Goal: Transaction & Acquisition: Book appointment/travel/reservation

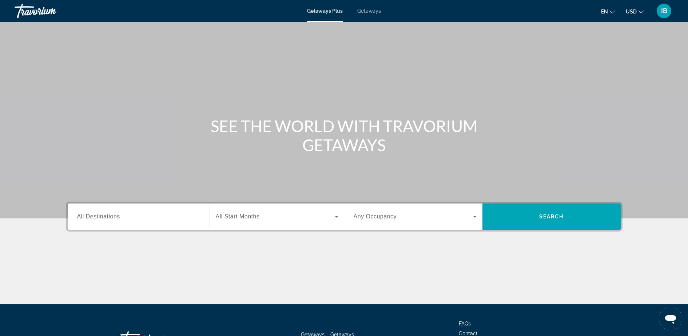
click at [366, 11] on span "Getaways" at bounding box center [369, 11] width 24 height 6
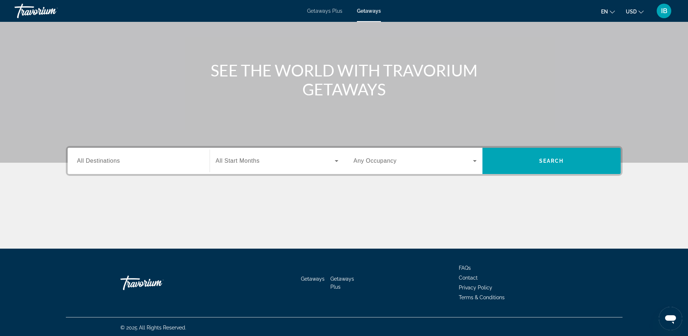
scroll to position [57, 0]
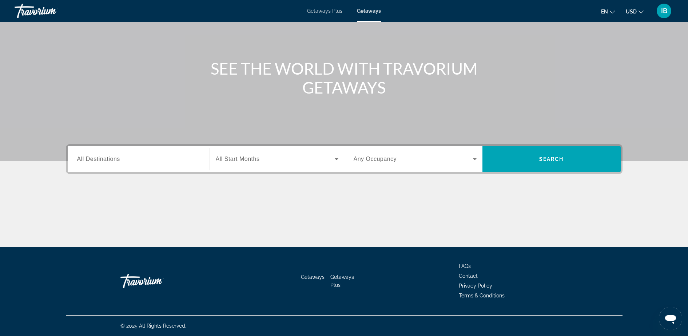
click at [104, 160] on span "All Destinations" at bounding box center [98, 159] width 43 height 6
click at [104, 160] on input "Destination All Destinations" at bounding box center [138, 159] width 123 height 9
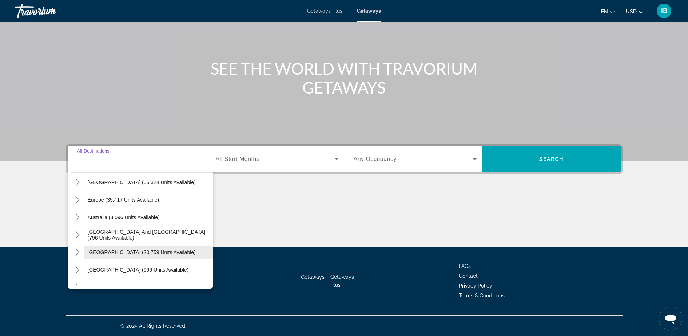
scroll to position [118, 0]
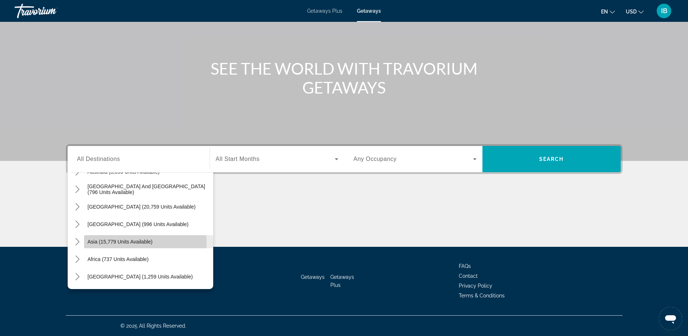
click at [144, 243] on span "Asia (15,779 units available)" at bounding box center [120, 242] width 65 height 6
type input "**********"
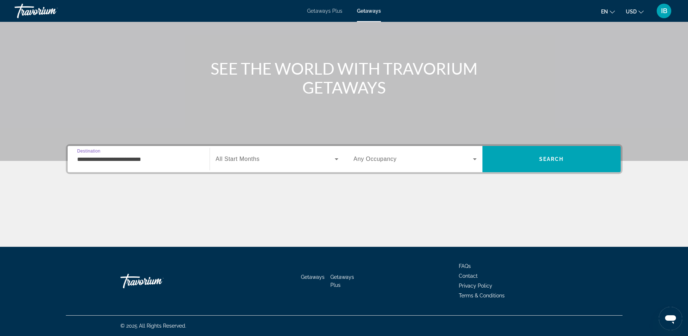
click at [228, 161] on span "All Start Months" at bounding box center [238, 159] width 44 height 6
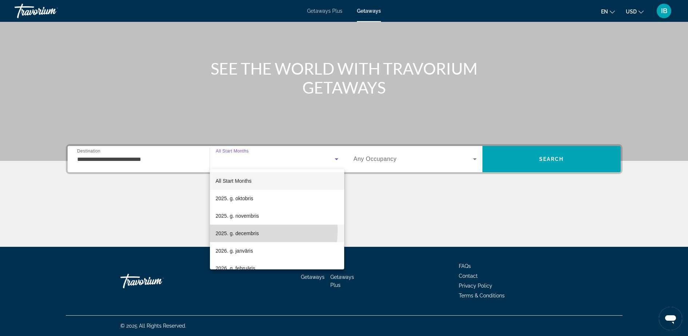
click at [247, 231] on span "2025. g. decembris" at bounding box center [237, 233] width 43 height 9
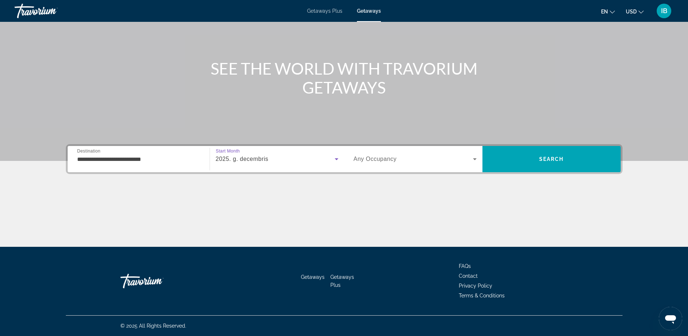
click at [371, 156] on span "Any Occupancy" at bounding box center [375, 159] width 43 height 6
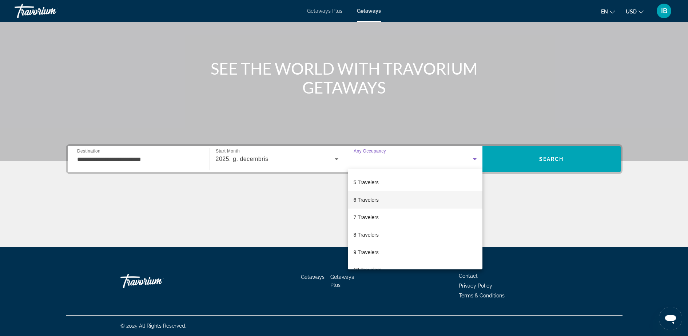
scroll to position [35, 0]
click at [372, 196] on span "4 Travelers" at bounding box center [366, 198] width 25 height 9
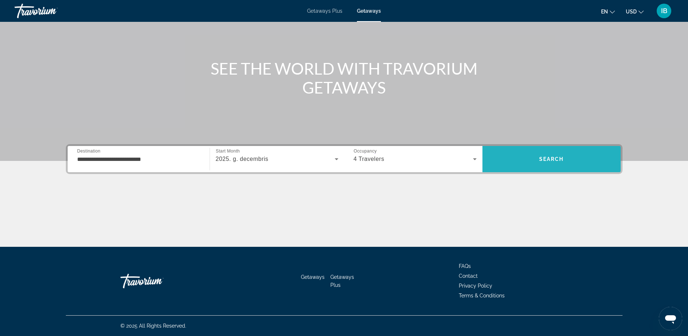
click at [528, 160] on span "Search" at bounding box center [551, 158] width 138 height 17
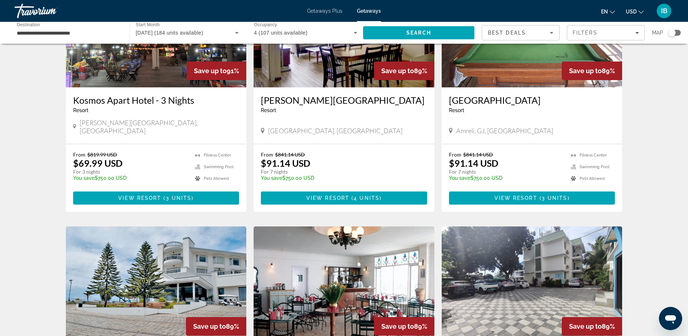
scroll to position [818, 0]
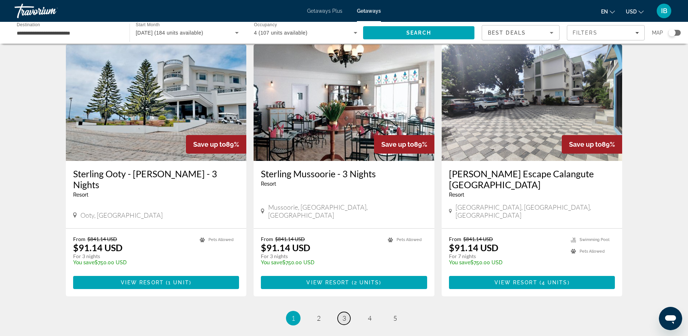
click at [347, 312] on link "page 3" at bounding box center [344, 318] width 13 height 13
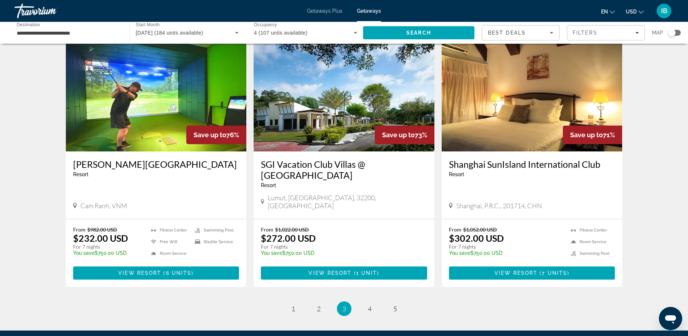
scroll to position [818, 0]
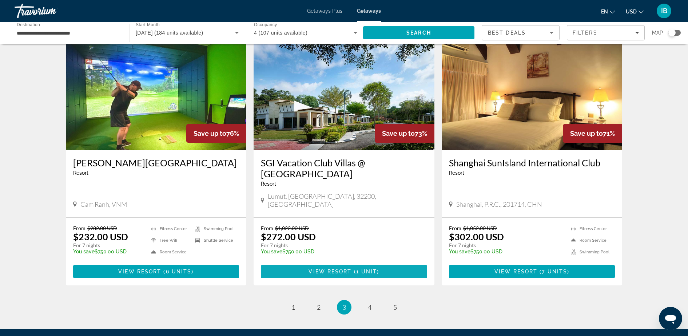
click at [323, 268] on span "View Resort" at bounding box center [329, 271] width 43 height 6
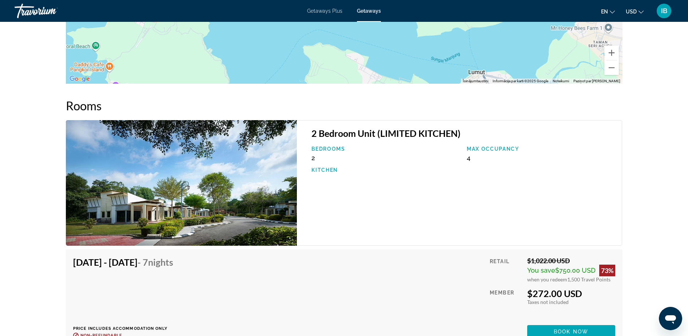
scroll to position [1046, 0]
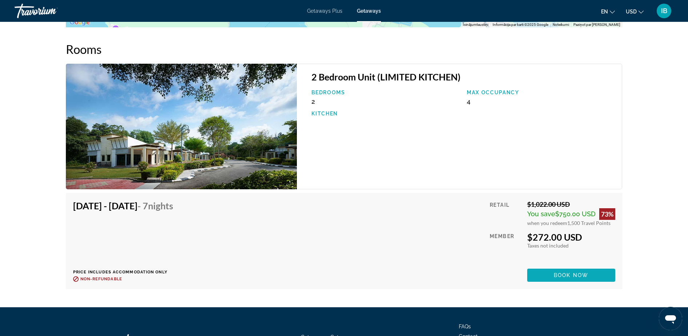
click at [564, 275] on span "Book now" at bounding box center [571, 275] width 35 height 6
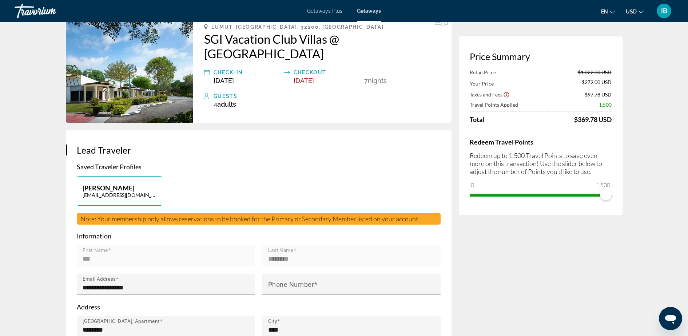
scroll to position [45, 0]
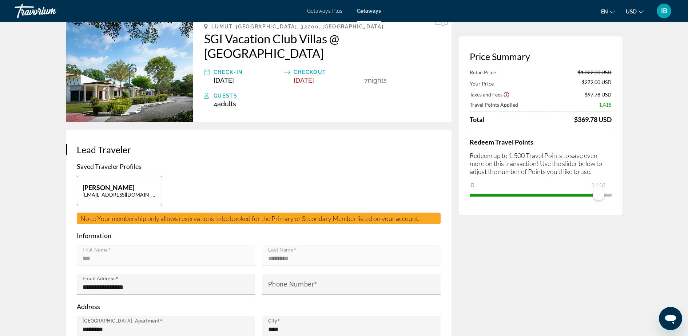
drag, startPoint x: 586, startPoint y: 196, endPoint x: 485, endPoint y: 202, distance: 100.9
click at [480, 203] on div "Price Summary Retail Price $1,022.00 USD Your Price $272.00 USD Taxes and Fees …" at bounding box center [541, 125] width 164 height 179
drag, startPoint x: 596, startPoint y: 193, endPoint x: 498, endPoint y: 218, distance: 101.4
drag, startPoint x: 500, startPoint y: 195, endPoint x: 506, endPoint y: 195, distance: 5.8
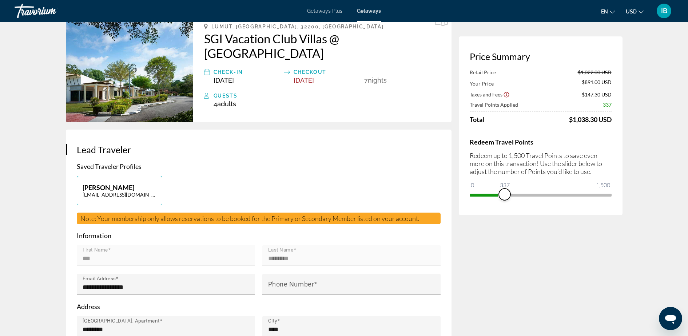
click at [505, 195] on span "ngx-slider" at bounding box center [505, 194] width 12 height 12
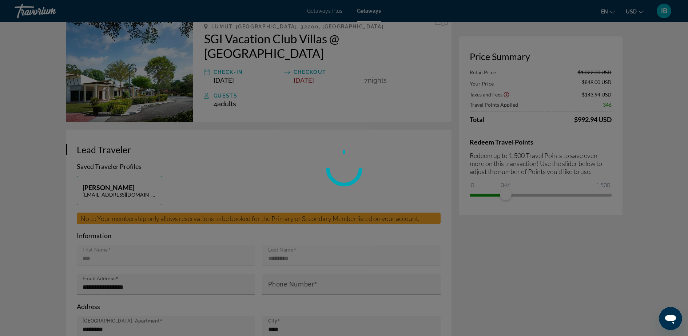
drag, startPoint x: 501, startPoint y: 175, endPoint x: 502, endPoint y: 184, distance: 8.4
click at [495, 179] on div at bounding box center [344, 168] width 688 height 336
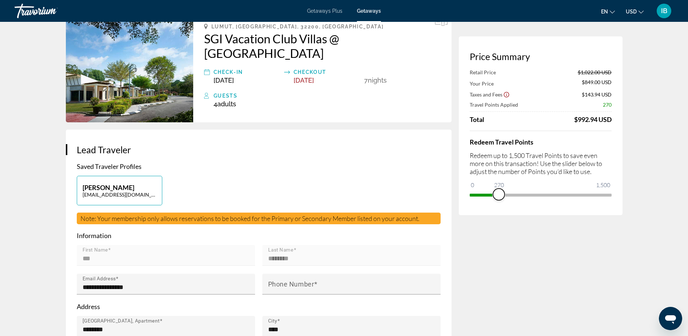
drag, startPoint x: 504, startPoint y: 194, endPoint x: 499, endPoint y: 197, distance: 6.0
click at [499, 197] on span "ngx-slider" at bounding box center [499, 194] width 12 height 12
drag, startPoint x: 500, startPoint y: 195, endPoint x: 529, endPoint y: 197, distance: 28.5
click at [529, 197] on span "ngx-slider" at bounding box center [529, 194] width 12 height 12
drag, startPoint x: 541, startPoint y: 192, endPoint x: 550, endPoint y: 192, distance: 9.1
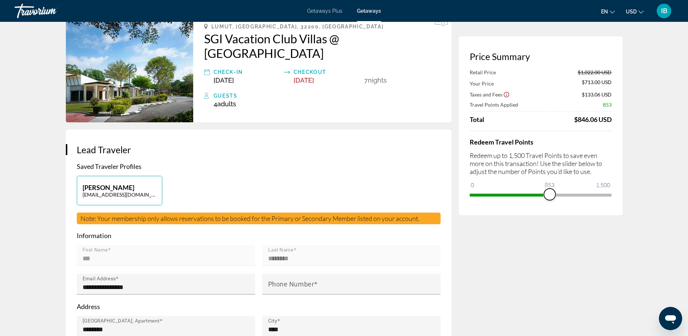
click at [550, 192] on span "ngx-slider" at bounding box center [550, 194] width 12 height 12
drag, startPoint x: 548, startPoint y: 193, endPoint x: 525, endPoint y: 203, distance: 25.2
click at [525, 203] on div "Price Summary Retail Price $1,022.00 USD Your Price $591.50 USD Taxes and Fees …" at bounding box center [541, 125] width 164 height 179
drag, startPoint x: 529, startPoint y: 196, endPoint x: 635, endPoint y: 192, distance: 106.3
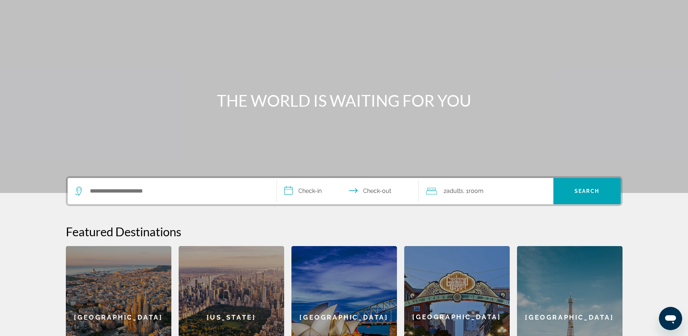
scroll to position [45, 0]
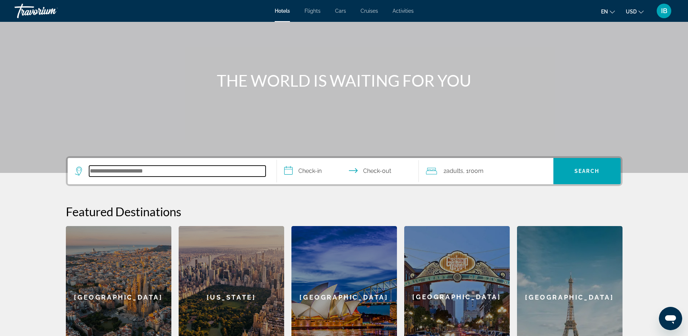
click at [156, 170] on input "Search hotel destination" at bounding box center [177, 170] width 176 height 11
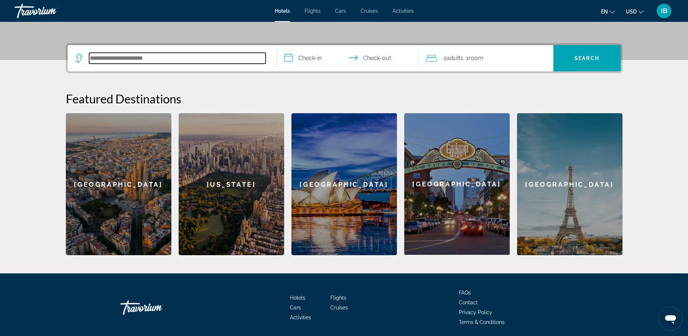
scroll to position [178, 0]
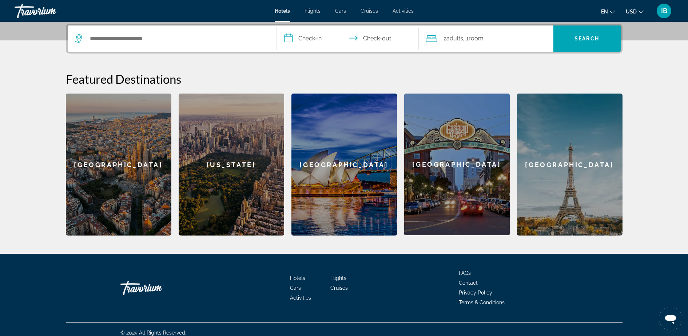
click at [665, 13] on span "IB" at bounding box center [664, 10] width 6 height 7
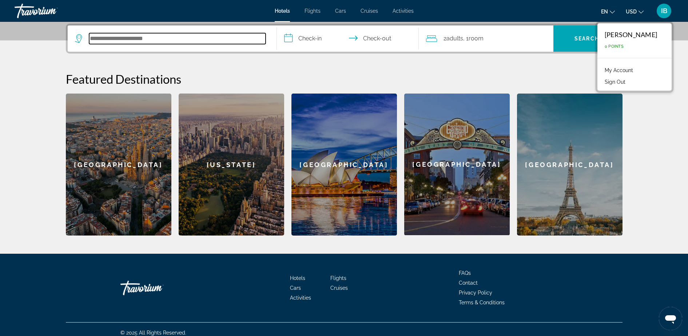
click at [171, 40] on input "Search hotel destination" at bounding box center [177, 38] width 176 height 11
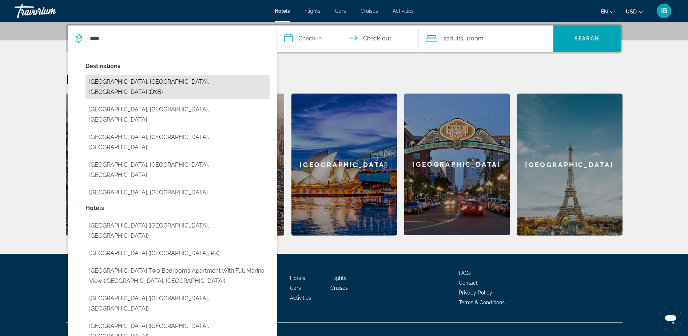
click at [119, 80] on button "[GEOGRAPHIC_DATA], [GEOGRAPHIC_DATA], [GEOGRAPHIC_DATA] (DXB)" at bounding box center [177, 87] width 184 height 24
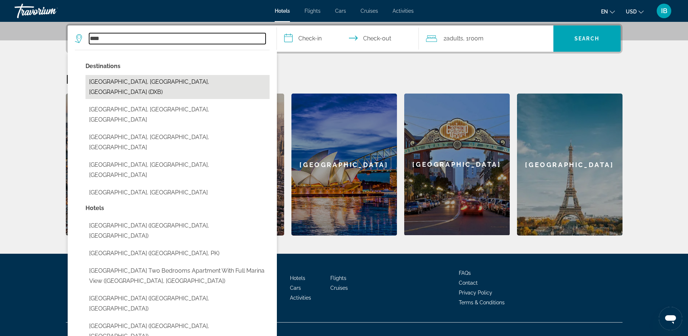
type input "**********"
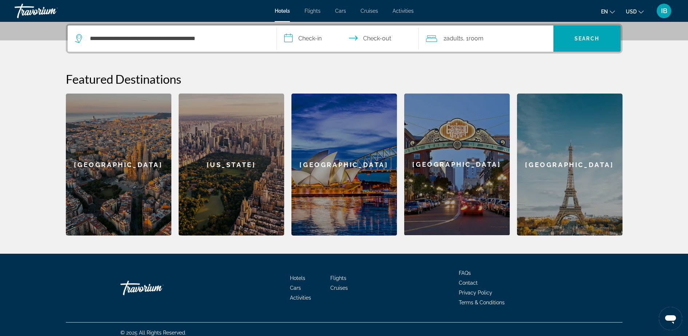
click at [302, 41] on input "**********" at bounding box center [349, 39] width 145 height 28
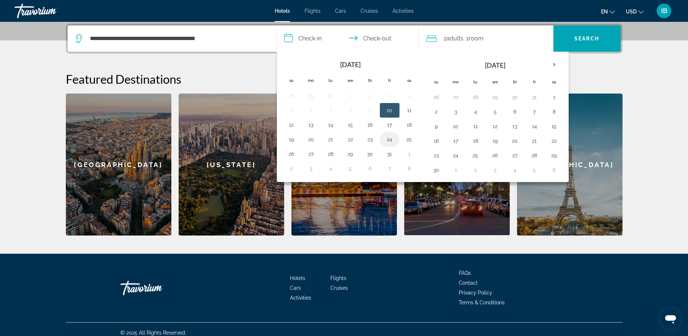
drag, startPoint x: 374, startPoint y: 140, endPoint x: 386, endPoint y: 140, distance: 12.4
click at [376, 140] on td "23" at bounding box center [370, 139] width 20 height 15
click at [369, 140] on button "23" at bounding box center [370, 139] width 12 height 10
click at [390, 139] on button "24" at bounding box center [390, 139] width 12 height 10
type input "**********"
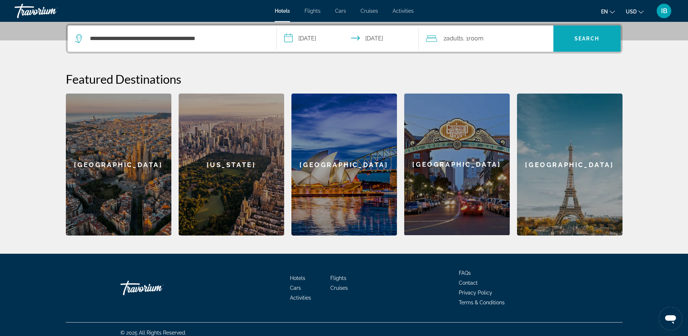
click at [584, 35] on span "Search" at bounding box center [586, 38] width 67 height 17
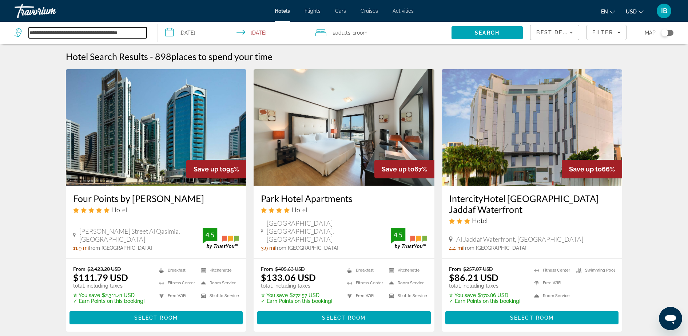
click at [109, 32] on input "**********" at bounding box center [88, 32] width 118 height 11
click at [311, 9] on span "Flights" at bounding box center [312, 11] width 16 height 6
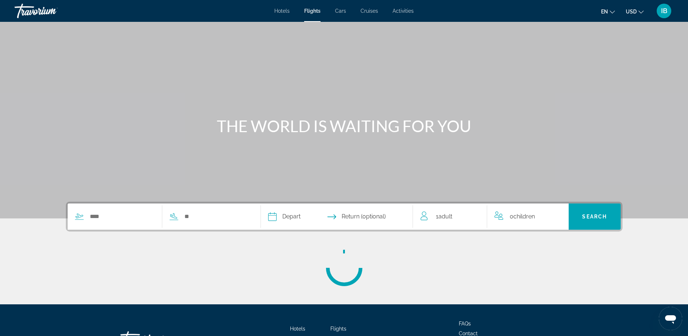
click at [276, 11] on span "Hotels" at bounding box center [281, 11] width 15 height 6
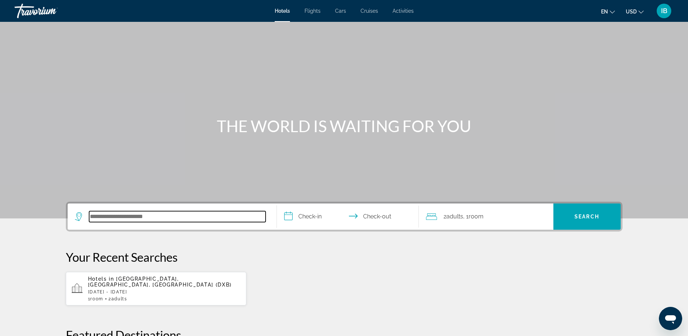
click at [133, 217] on input "Search hotel destination" at bounding box center [177, 216] width 176 height 11
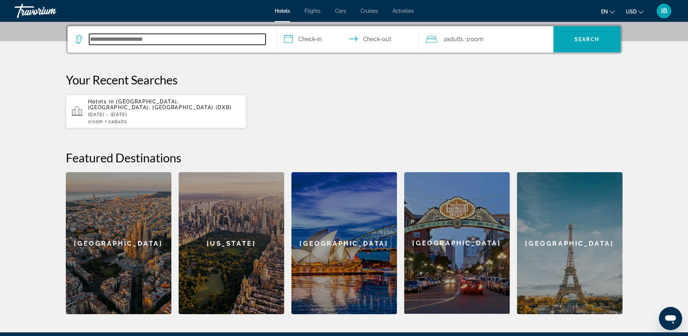
scroll to position [178, 0]
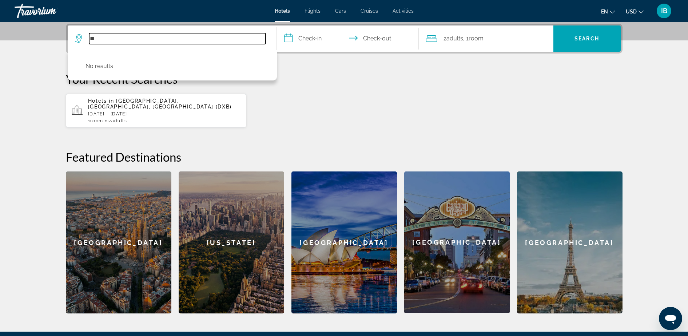
type input "*"
drag, startPoint x: 123, startPoint y: 34, endPoint x: 23, endPoint y: 20, distance: 101.6
drag, startPoint x: 118, startPoint y: 35, endPoint x: 11, endPoint y: 16, distance: 108.7
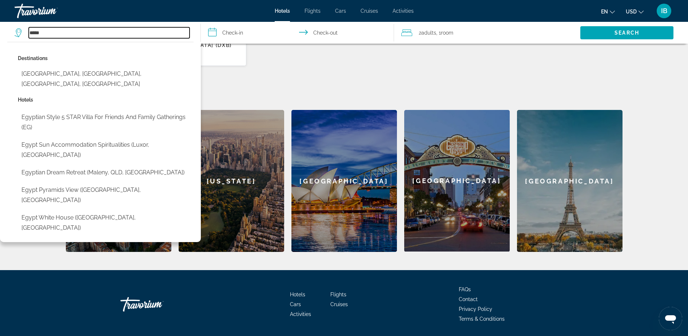
scroll to position [263, 0]
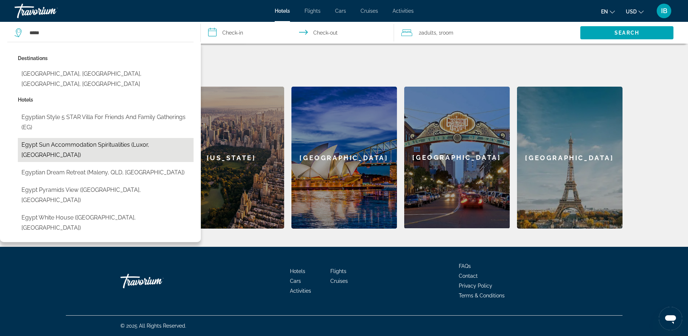
click at [108, 138] on button "Egypt sun accommodation Spiritualities (Luxor, EG)" at bounding box center [106, 150] width 176 height 24
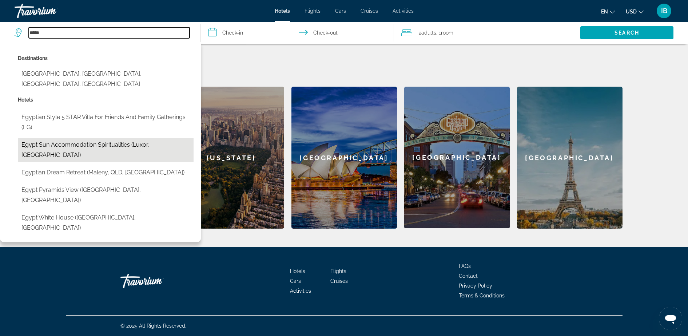
type input "**********"
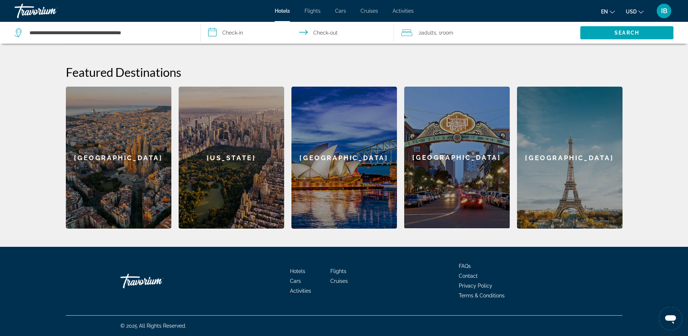
click at [239, 28] on input "**********" at bounding box center [299, 34] width 196 height 24
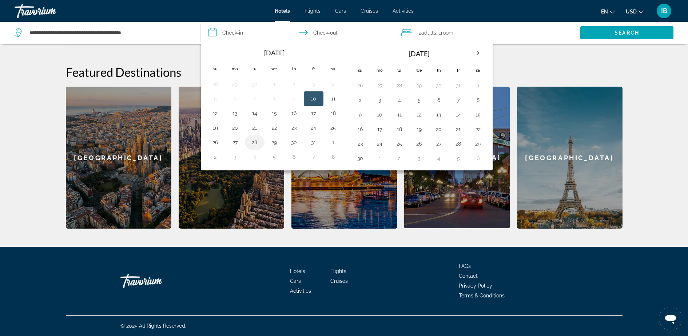
drag, startPoint x: 252, startPoint y: 142, endPoint x: 258, endPoint y: 142, distance: 6.2
click at [252, 142] on button "28" at bounding box center [255, 142] width 12 height 10
click at [294, 140] on button "30" at bounding box center [294, 142] width 12 height 10
type input "**********"
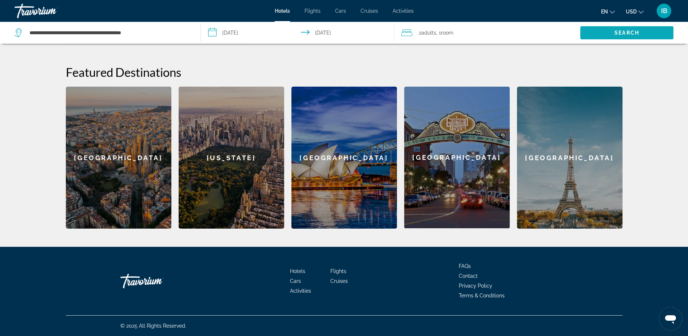
click at [598, 31] on span "Search" at bounding box center [626, 32] width 93 height 17
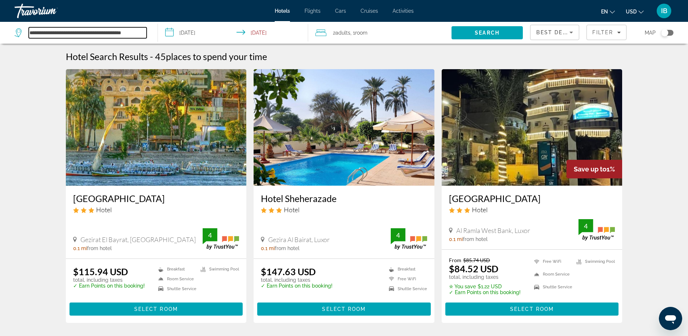
click at [120, 29] on input "**********" at bounding box center [88, 32] width 118 height 11
drag, startPoint x: 30, startPoint y: 31, endPoint x: 335, endPoint y: 67, distance: 307.3
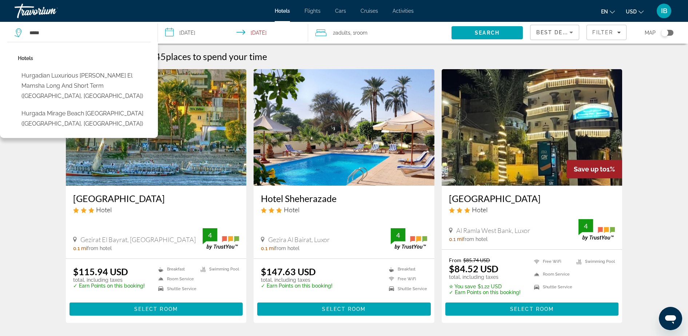
click at [53, 108] on button "Hurgada Mirage Beach Chalet & Aqua Park (Hurghada, EG)" at bounding box center [84, 119] width 133 height 24
type input "**********"
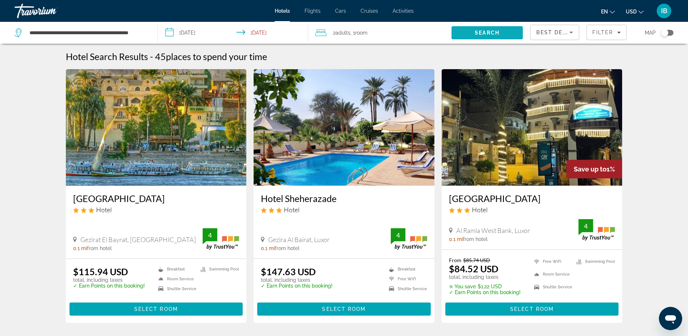
click at [479, 35] on span "Search" at bounding box center [487, 33] width 25 height 6
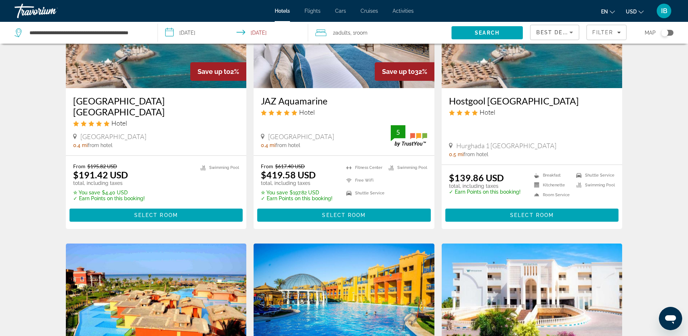
scroll to position [637, 0]
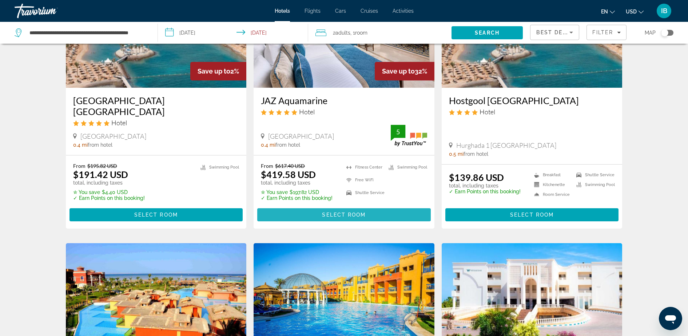
click at [342, 215] on span "Select Room" at bounding box center [344, 215] width 44 height 6
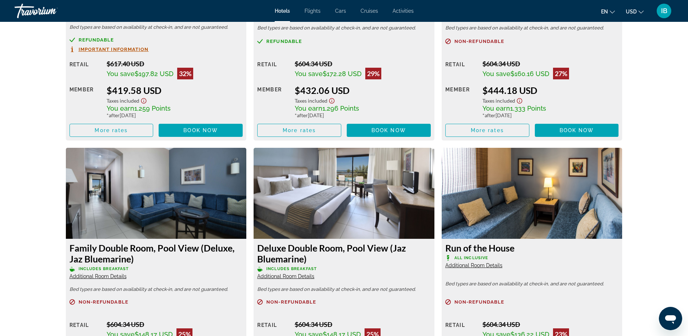
scroll to position [1091, 0]
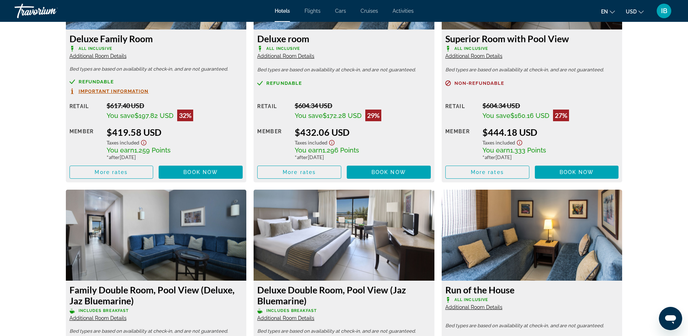
click at [407, 11] on span "Activities" at bounding box center [402, 11] width 21 height 6
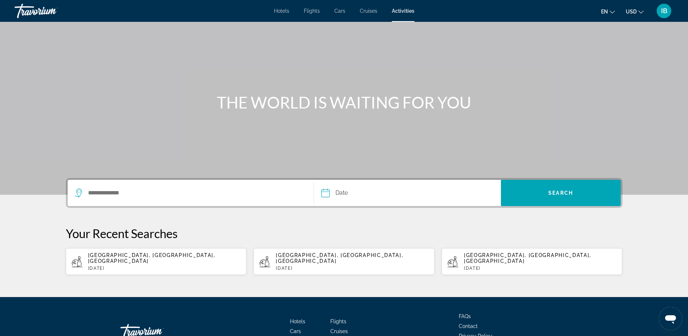
scroll to position [45, 0]
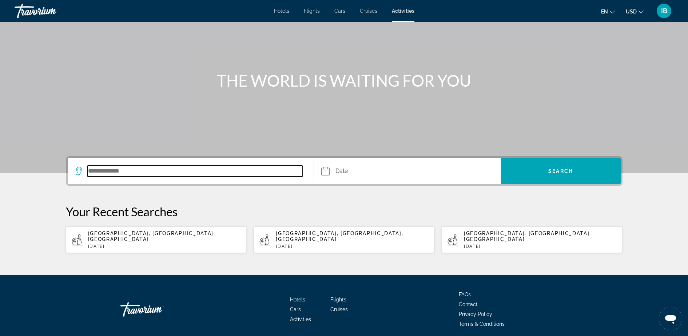
click at [96, 174] on input "Search destination" at bounding box center [195, 170] width 216 height 11
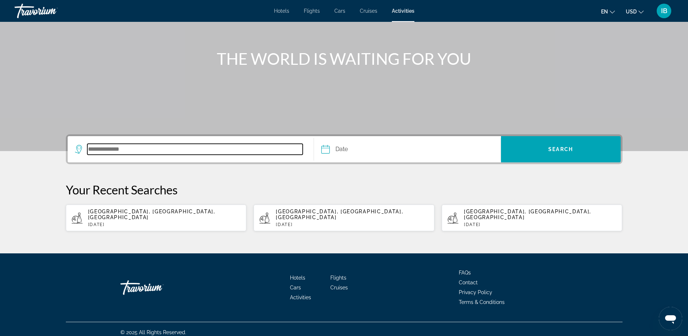
scroll to position [68, 0]
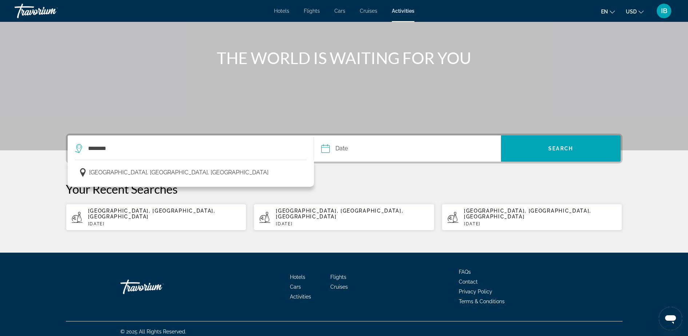
drag, startPoint x: 112, startPoint y: 172, endPoint x: 153, endPoint y: 148, distance: 47.2
click at [112, 172] on span "Barcelona, Catalonia, Spain" at bounding box center [178, 172] width 179 height 10
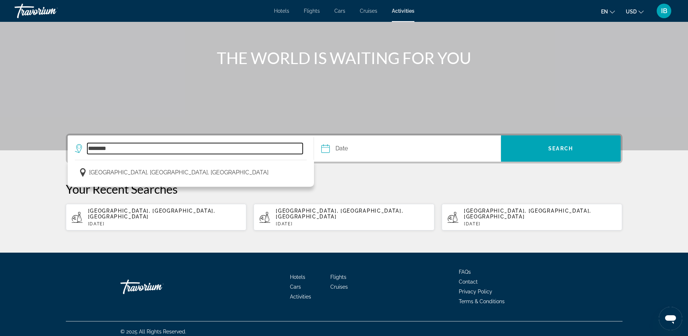
type input "**********"
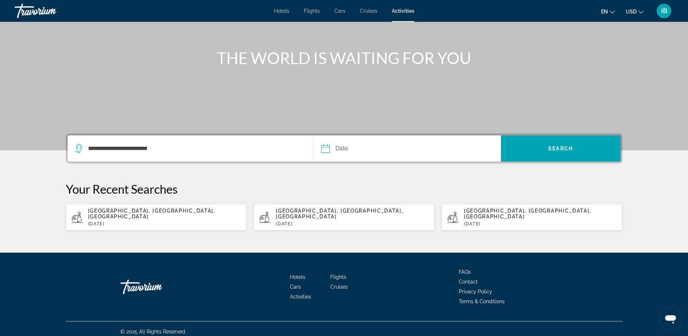
click at [349, 143] on input "Date" at bounding box center [365, 149] width 92 height 28
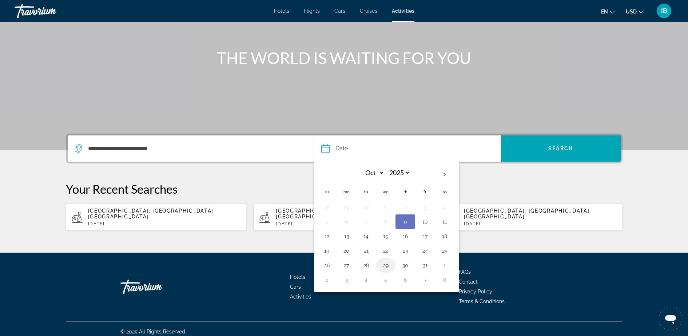
click at [389, 265] on button "29" at bounding box center [386, 265] width 12 height 10
type input "**********"
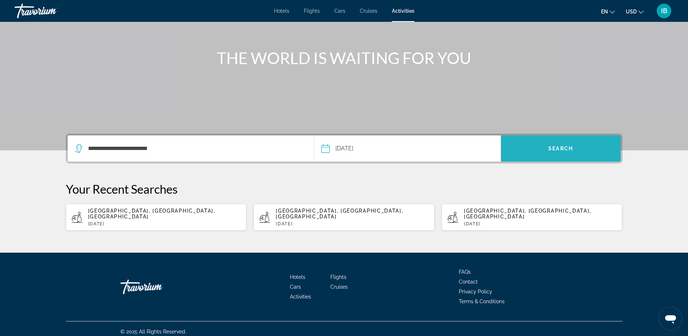
click at [578, 151] on span "Search" at bounding box center [561, 148] width 120 height 17
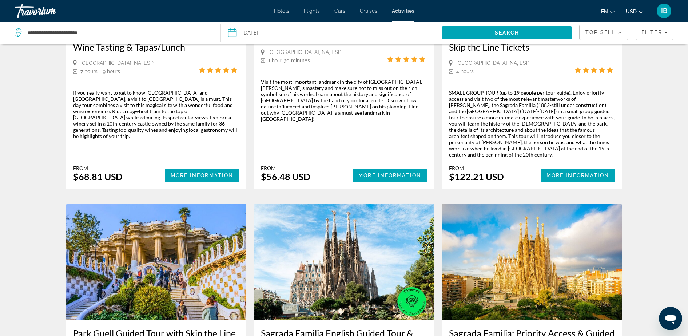
scroll to position [546, 0]
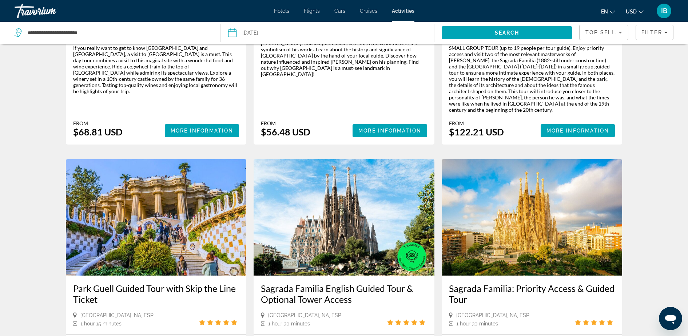
click at [666, 11] on span "IB" at bounding box center [664, 10] width 6 height 7
click at [630, 68] on link "My Account" at bounding box center [619, 69] width 36 height 9
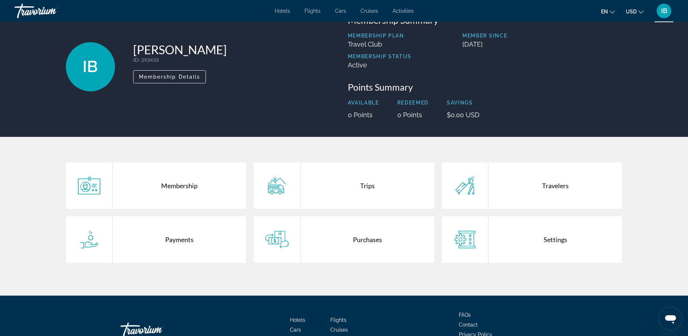
scroll to position [45, 0]
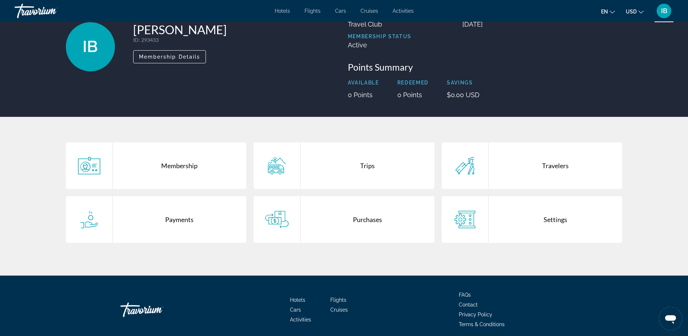
click at [357, 166] on div "Trips" at bounding box center [367, 165] width 134 height 47
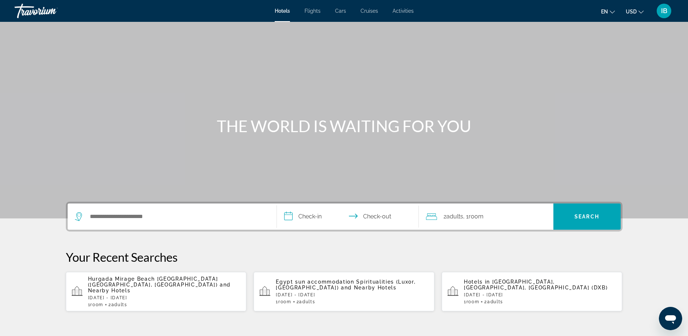
click at [659, 12] on div "IB" at bounding box center [664, 11] width 15 height 15
